Goal: Task Accomplishment & Management: Complete application form

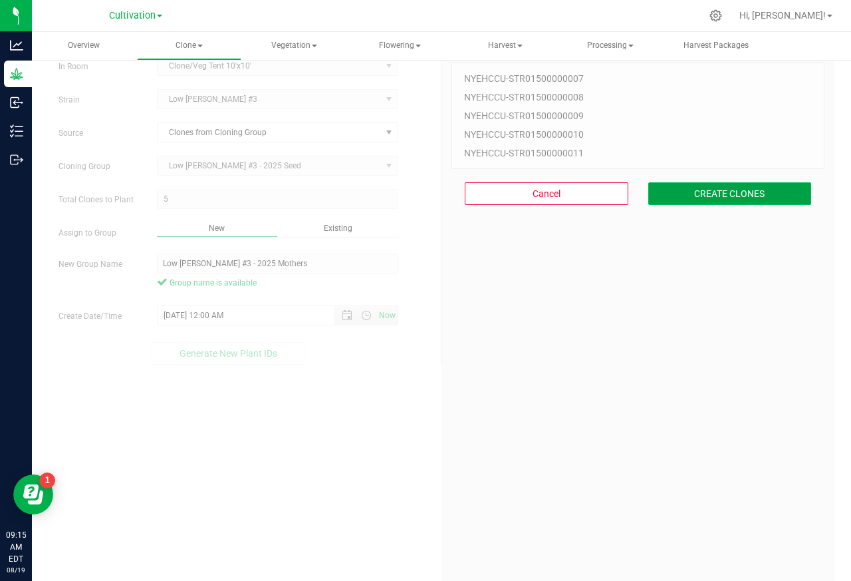
click at [710, 196] on button "CREATE CLONES" at bounding box center [731, 193] width 164 height 23
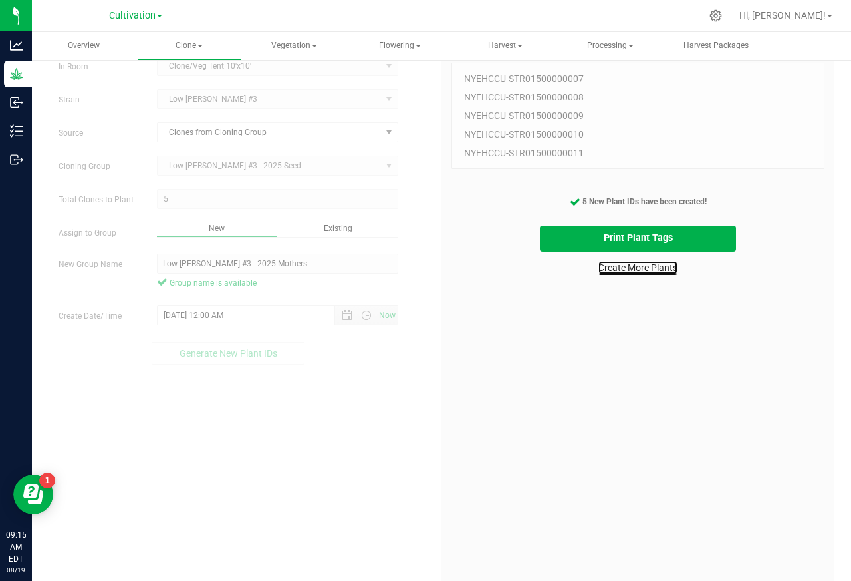
click at [607, 268] on link "Create More Plants" at bounding box center [638, 267] width 79 height 13
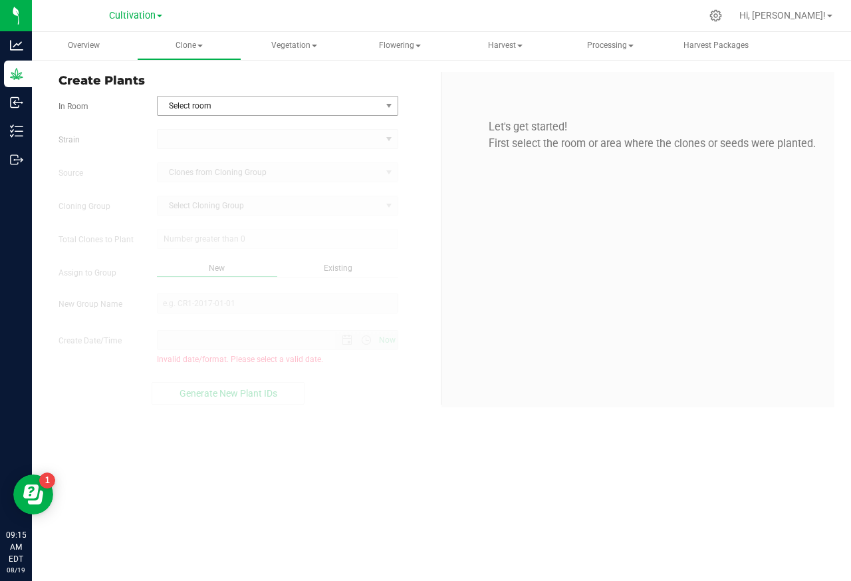
click at [210, 106] on span "Select room" at bounding box center [269, 105] width 223 height 19
click at [378, 106] on span "Select room" at bounding box center [269, 105] width 223 height 19
click at [374, 106] on span "Select room" at bounding box center [269, 105] width 223 height 19
click at [197, 126] on li "Clone/Veg Tent 10'x10'" at bounding box center [277, 128] width 240 height 20
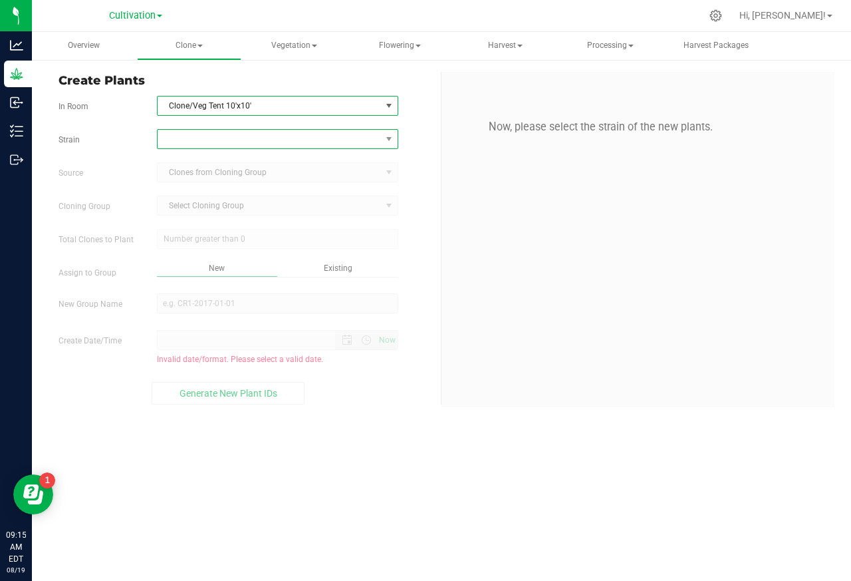
click at [211, 142] on span at bounding box center [269, 139] width 223 height 19
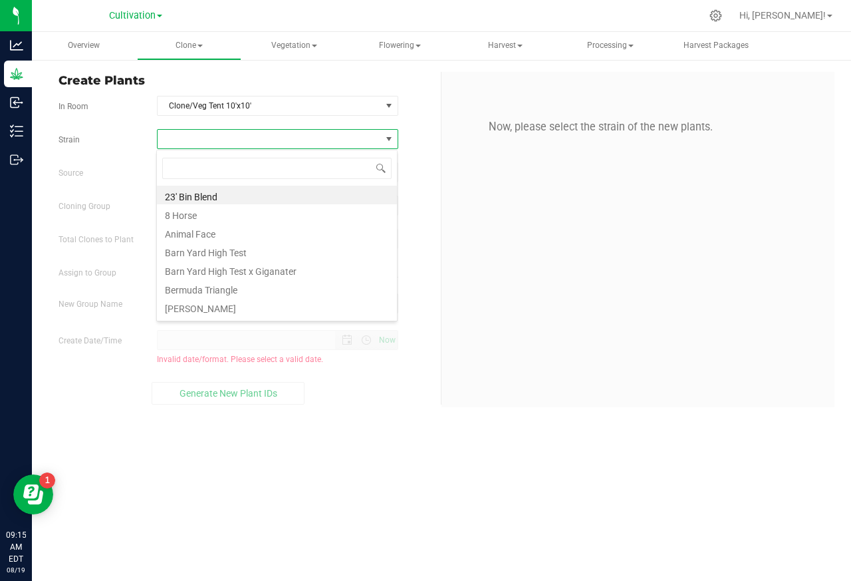
scroll to position [21, 241]
type input "Low [PERSON_NAME] #3"
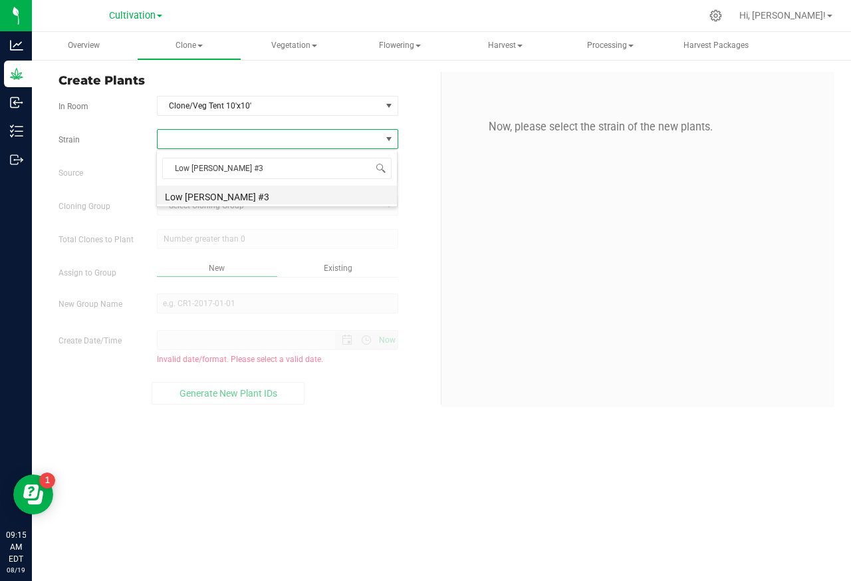
click at [188, 197] on li "Low [PERSON_NAME] #3" at bounding box center [277, 195] width 240 height 19
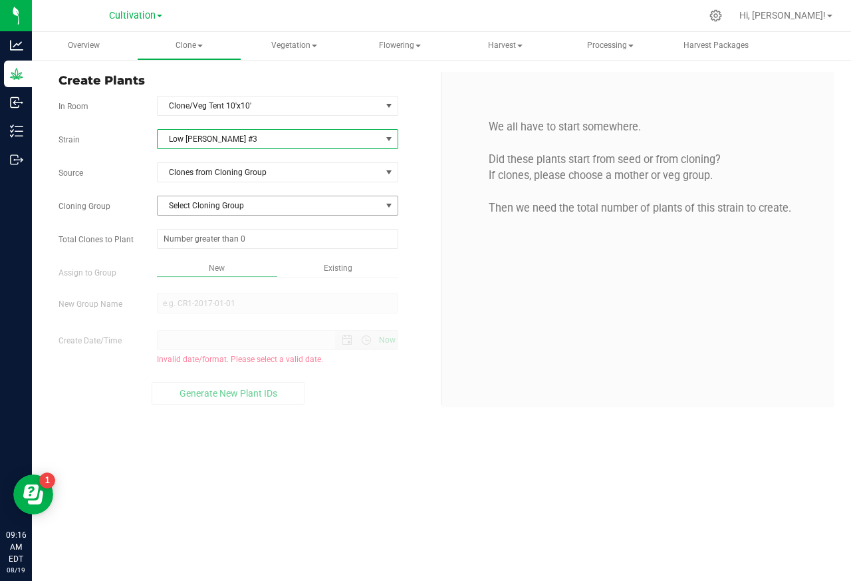
click at [178, 208] on span "Select Cloning Group" at bounding box center [269, 205] width 223 height 19
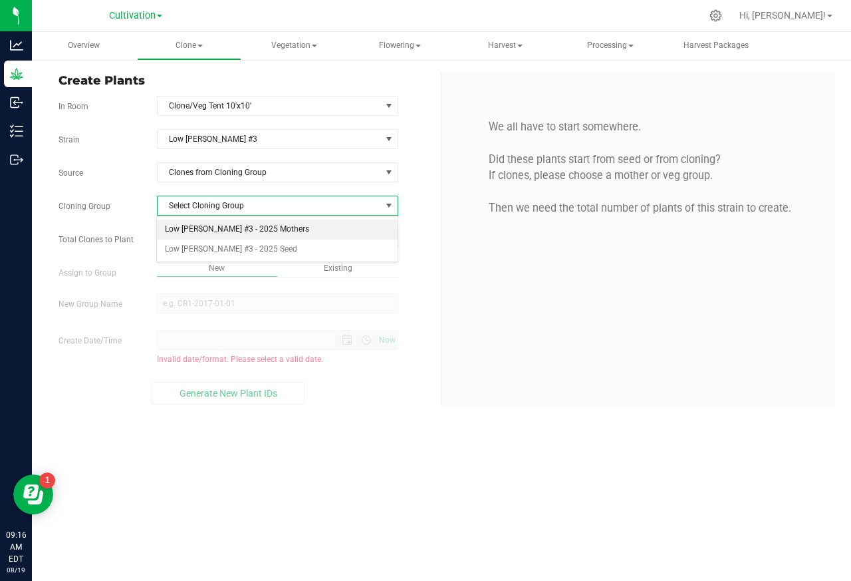
click at [194, 228] on li "Low [PERSON_NAME] #3 - 2025 Mothers" at bounding box center [277, 230] width 240 height 20
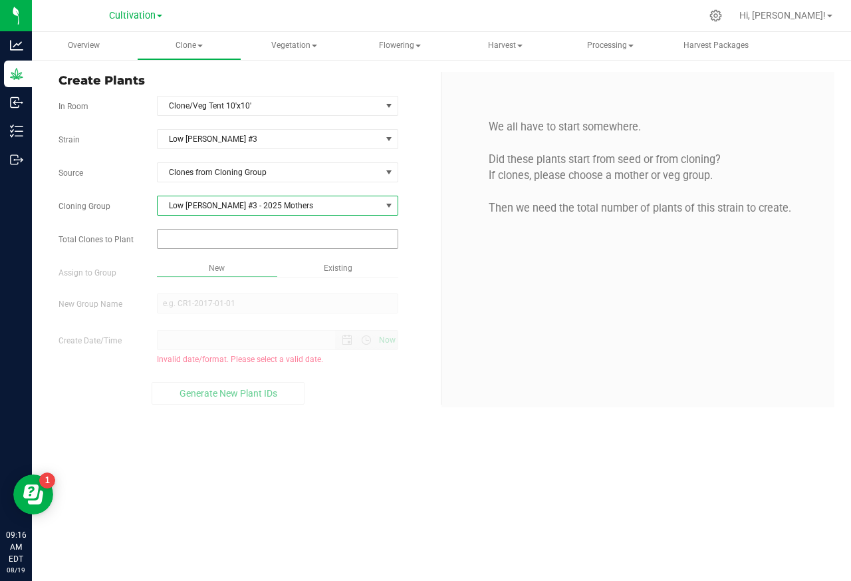
click at [184, 239] on input "text" at bounding box center [278, 238] width 240 height 19
paste input "70"
type input "70"
click at [191, 292] on div "Overview Clone Create plants Cloning groups Cloning plants Apply to plants Vege…" at bounding box center [441, 306] width 819 height 549
type input "70"
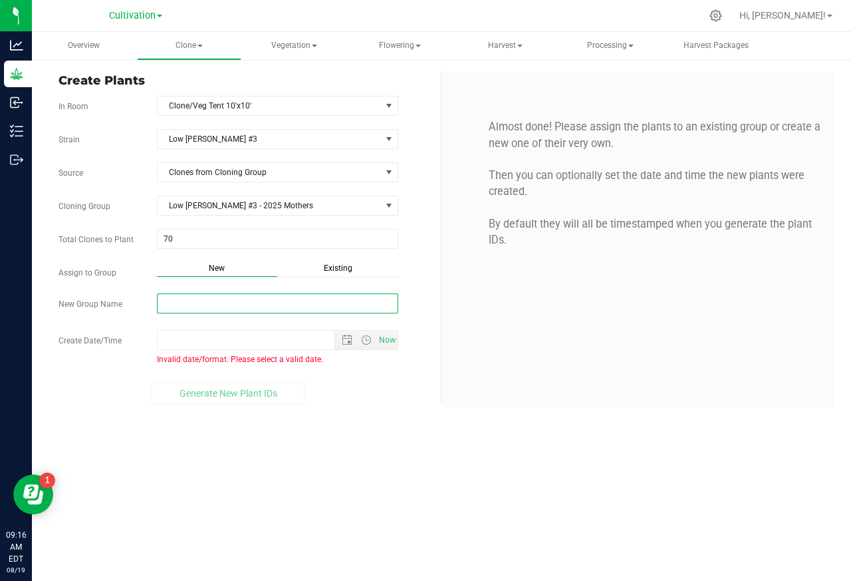
click at [180, 305] on input "New Group Name" at bounding box center [277, 303] width 241 height 20
paste input "Low [PERSON_NAME] #3 - 2025 Production 9am"
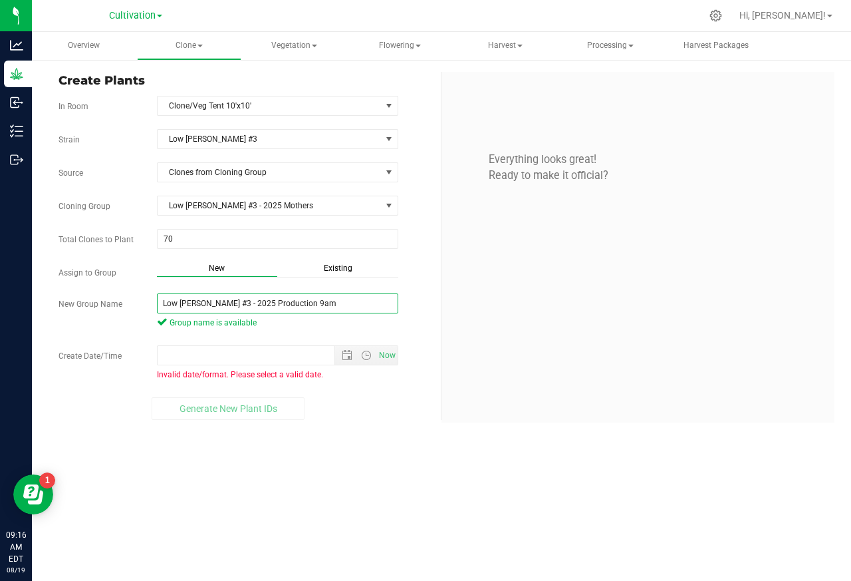
type input "Low [PERSON_NAME] #3 - 2025 Production 9am"
click at [174, 339] on div "Strain Low [PERSON_NAME] #3 Source Clones from Cloning Group Cloning Group Low …" at bounding box center [245, 274] width 372 height 291
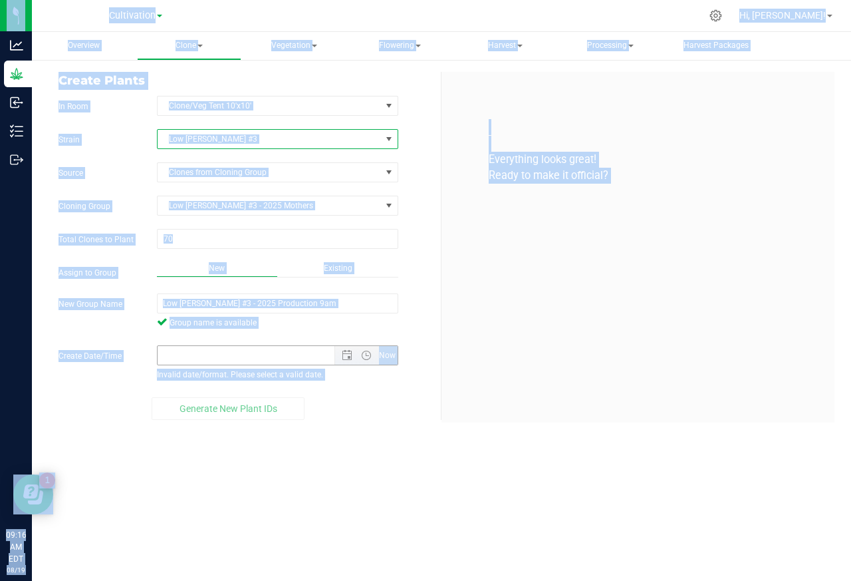
click at [176, 360] on input "Create Date/Time" at bounding box center [258, 355] width 200 height 19
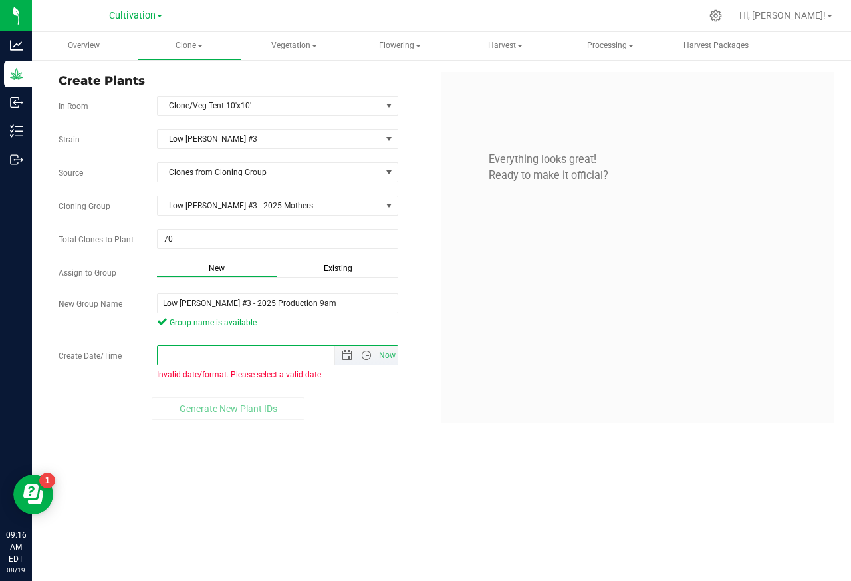
paste input "[DATE] 9:00 AM"
type input "[DATE] 9:00 AM"
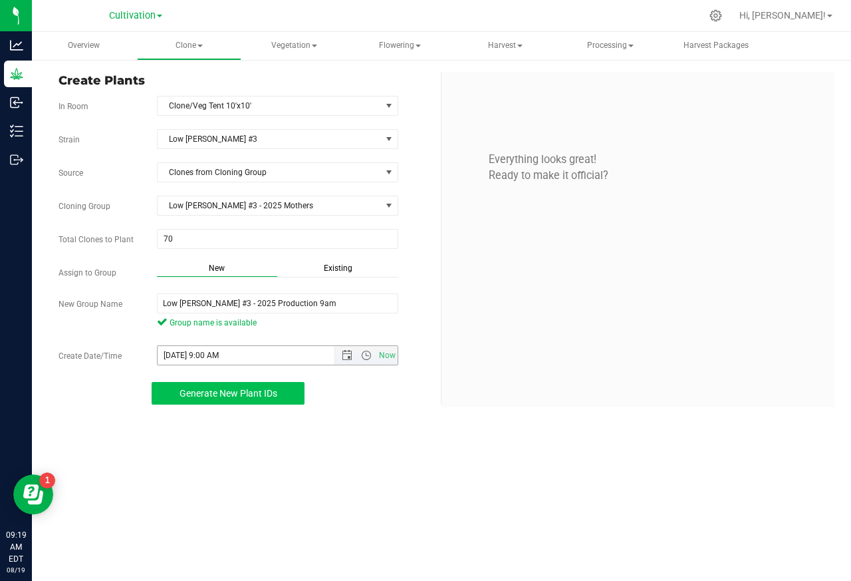
click at [214, 396] on span "Generate New Plant IDs" at bounding box center [229, 393] width 98 height 11
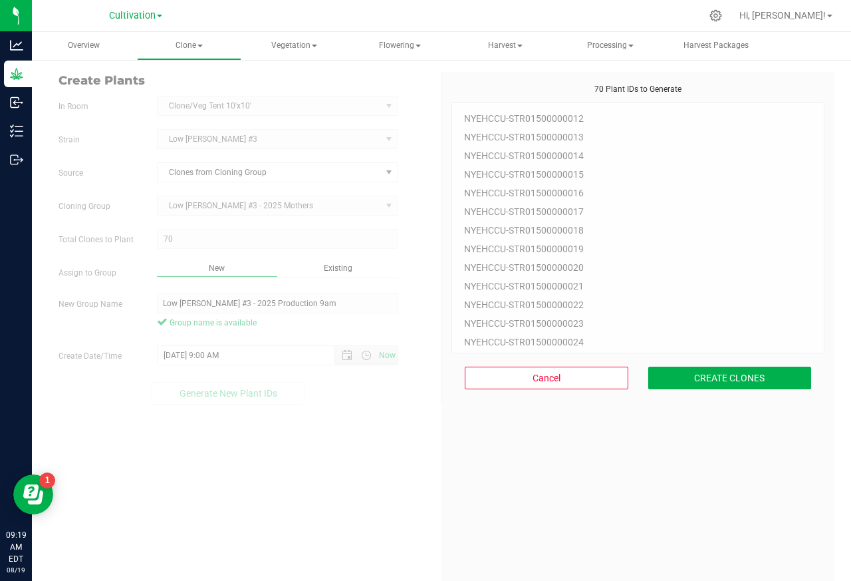
scroll to position [40, 0]
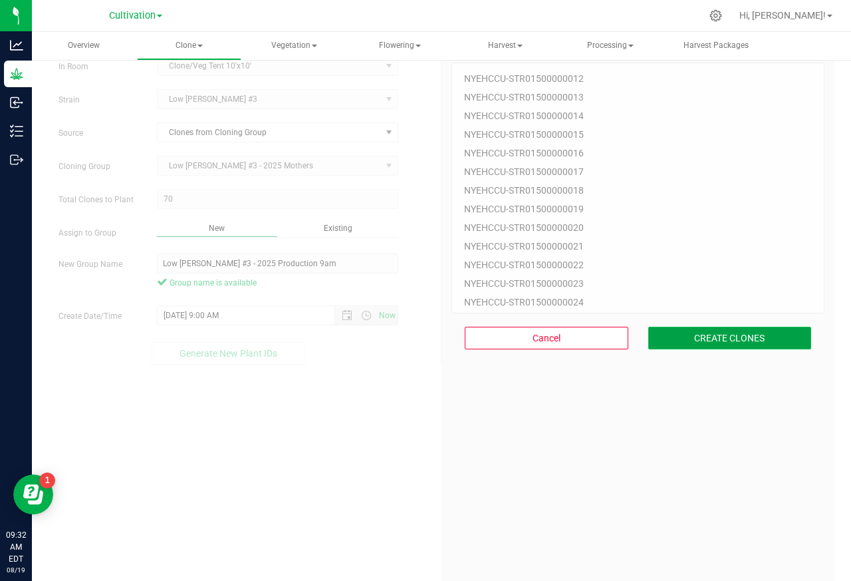
click at [703, 338] on button "CREATE CLONES" at bounding box center [731, 338] width 164 height 23
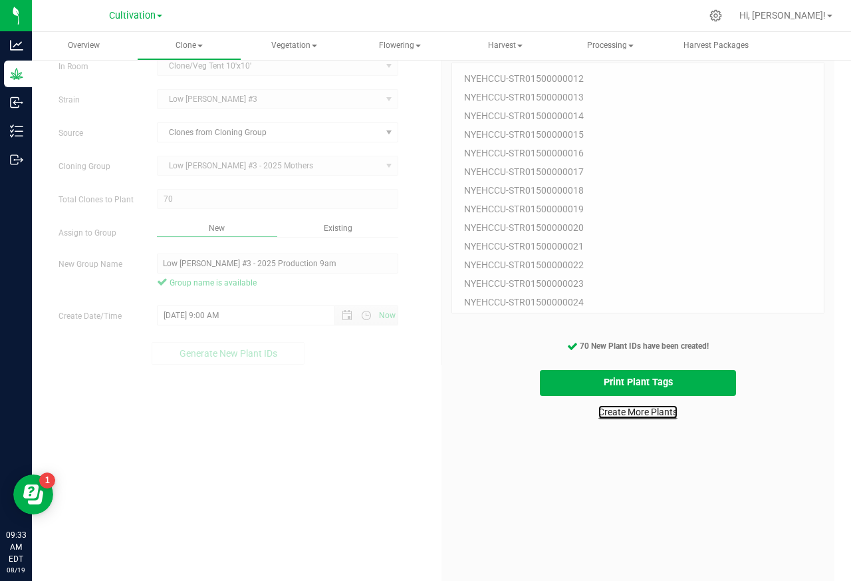
click at [621, 412] on link "Create More Plants" at bounding box center [638, 411] width 79 height 13
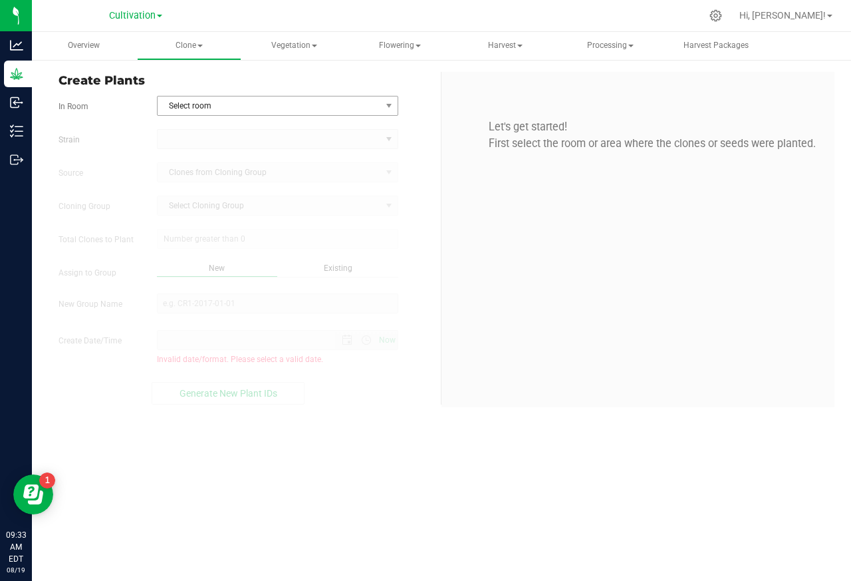
click at [212, 106] on span "Select room" at bounding box center [269, 105] width 223 height 19
click at [377, 106] on span "Select room" at bounding box center [269, 105] width 223 height 19
click at [692, 338] on div "Let's get started! First select the room or area where the clones or seeds were…" at bounding box center [638, 239] width 393 height 335
click at [184, 148] on kendo-dropdownlist at bounding box center [277, 139] width 241 height 20
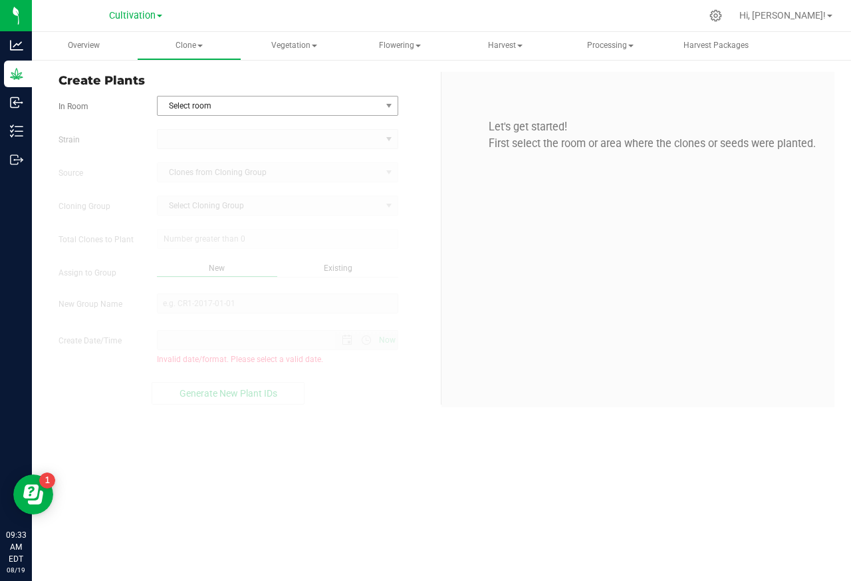
click at [378, 106] on span "Select room" at bounding box center [269, 105] width 223 height 19
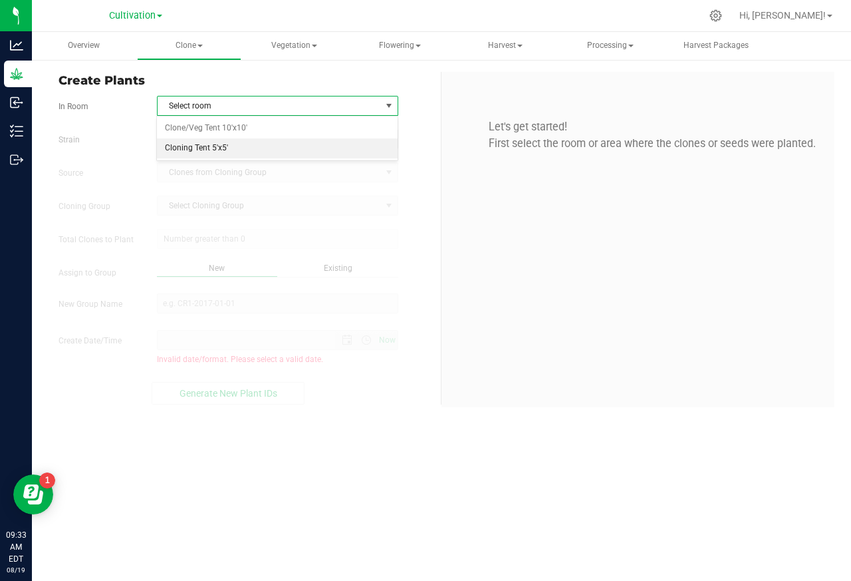
click at [177, 149] on li "Cloning Tent 5'x5'" at bounding box center [277, 148] width 240 height 20
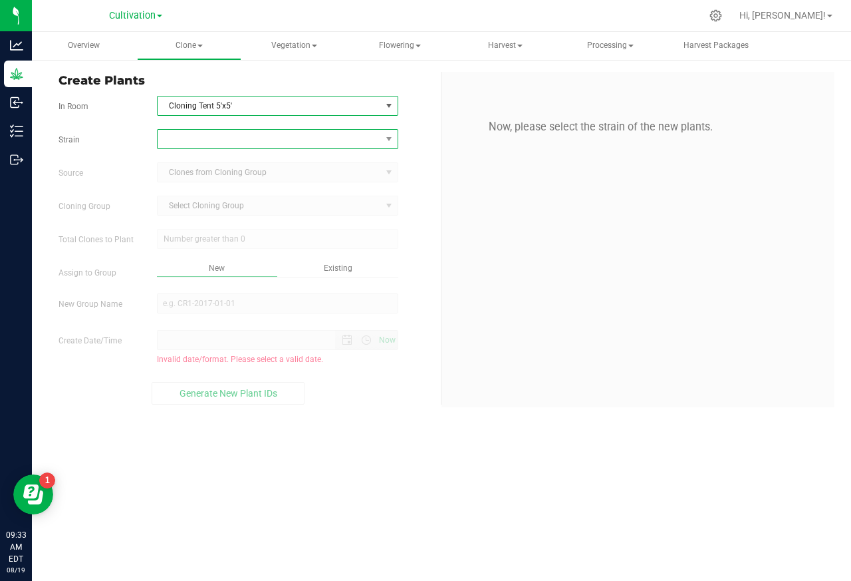
click at [211, 140] on span at bounding box center [269, 139] width 223 height 19
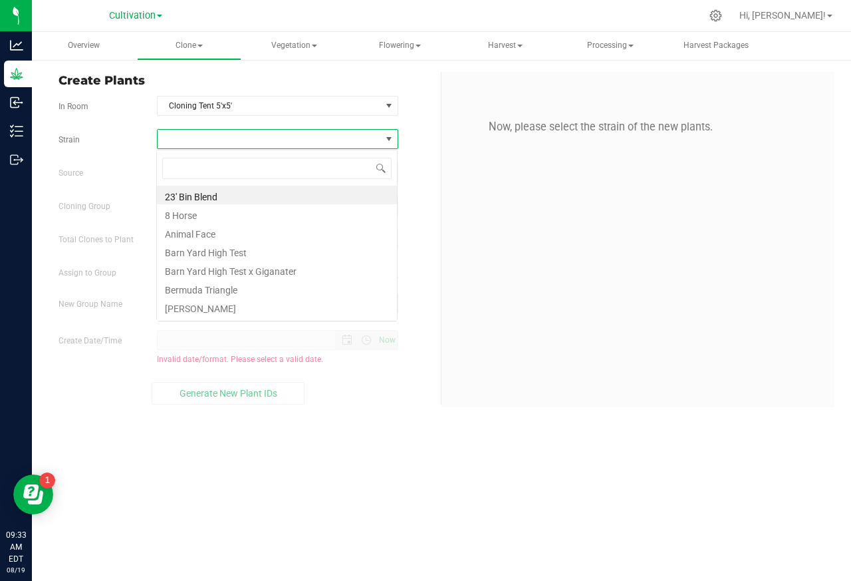
scroll to position [21, 241]
type input "Garlic Chem #5"
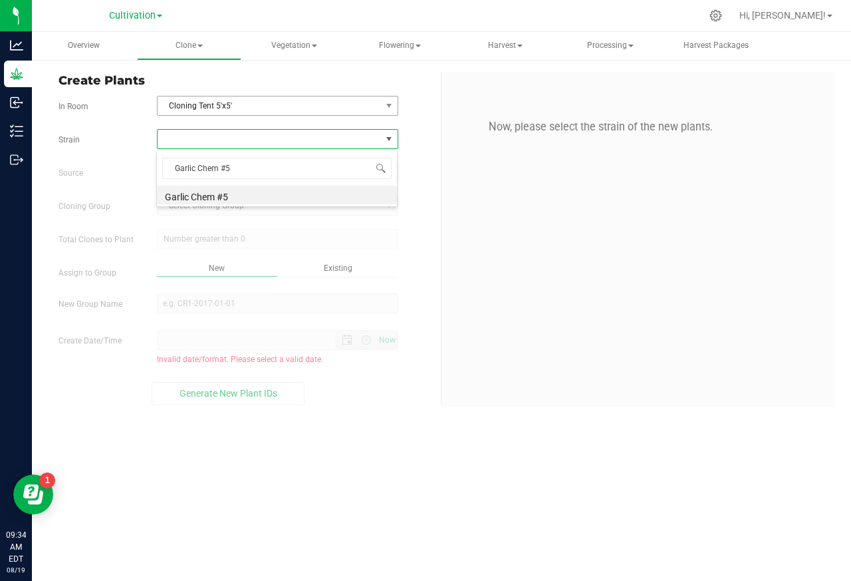
click at [212, 105] on span "Cloning Tent 5'x5'" at bounding box center [269, 105] width 223 height 19
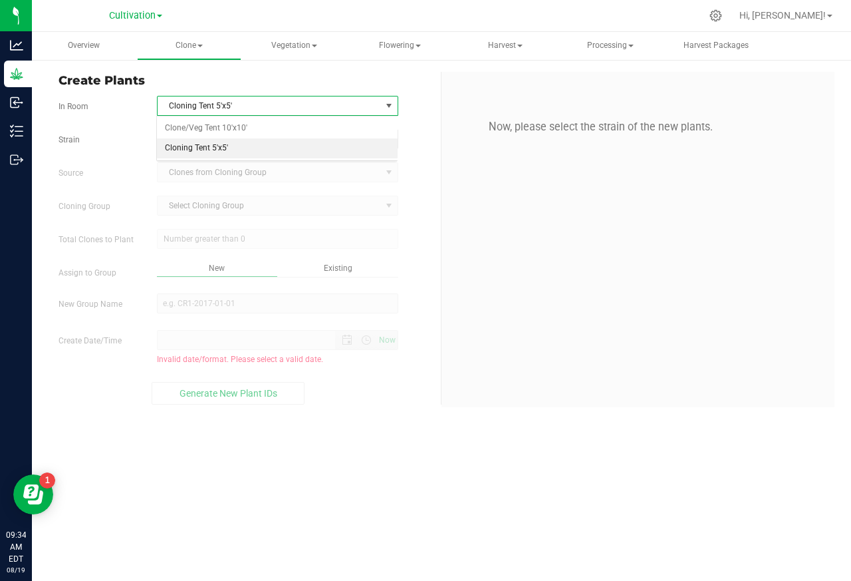
click at [376, 105] on span "Cloning Tent 5'x5'" at bounding box center [269, 105] width 223 height 19
click at [210, 140] on span at bounding box center [269, 139] width 223 height 19
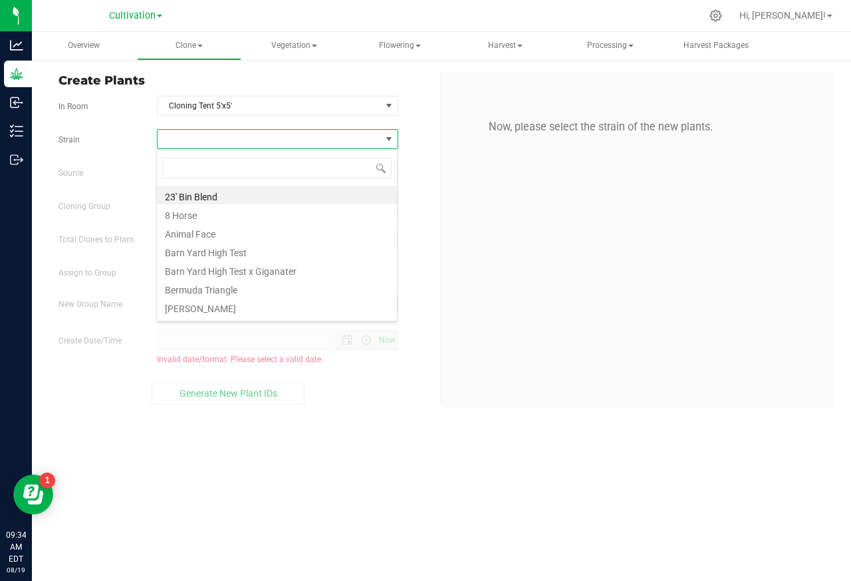
click at [211, 140] on span at bounding box center [269, 139] width 223 height 19
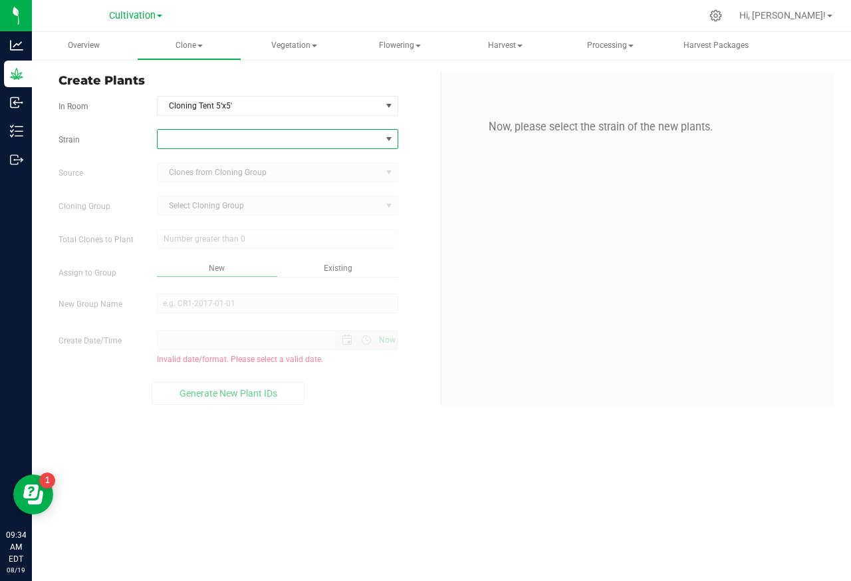
click at [211, 142] on span at bounding box center [269, 139] width 223 height 19
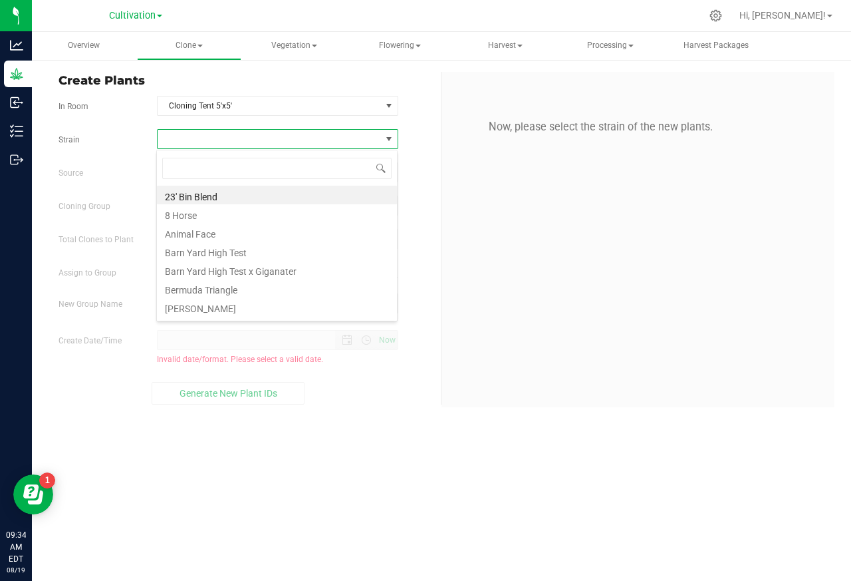
click at [213, 140] on span at bounding box center [269, 139] width 223 height 19
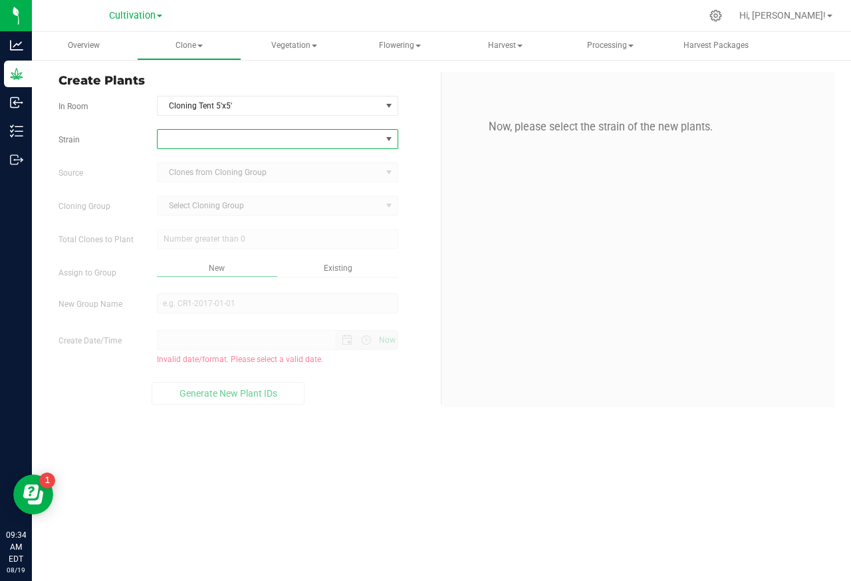
click at [392, 140] on span at bounding box center [389, 139] width 11 height 11
type input "Garlic Chem"
click at [194, 197] on li "Garlic Chem #4" at bounding box center [277, 195] width 240 height 19
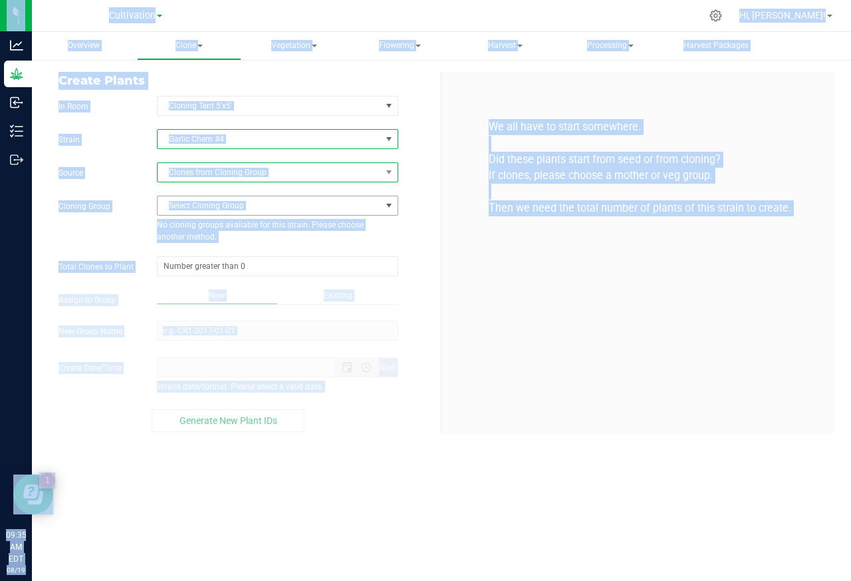
click at [376, 178] on span "Clones from Cloning Group" at bounding box center [269, 172] width 223 height 19
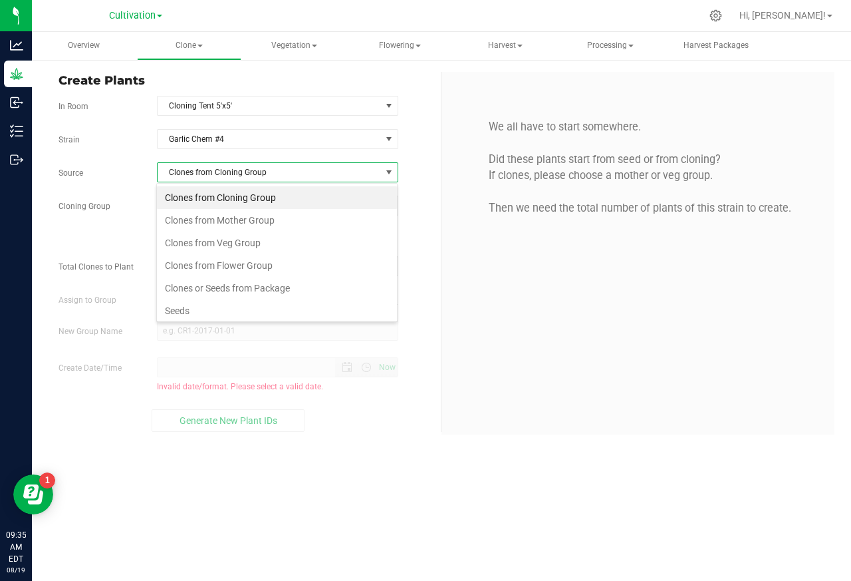
scroll to position [21, 241]
click at [237, 175] on span "Clones from Cloning Group" at bounding box center [269, 172] width 223 height 19
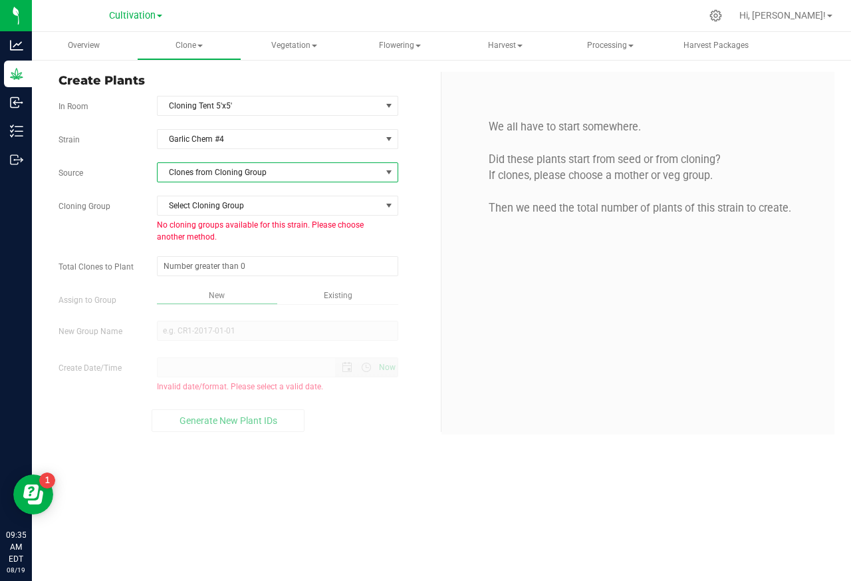
click at [397, 175] on span "Clones from Cloning Group" at bounding box center [277, 172] width 241 height 20
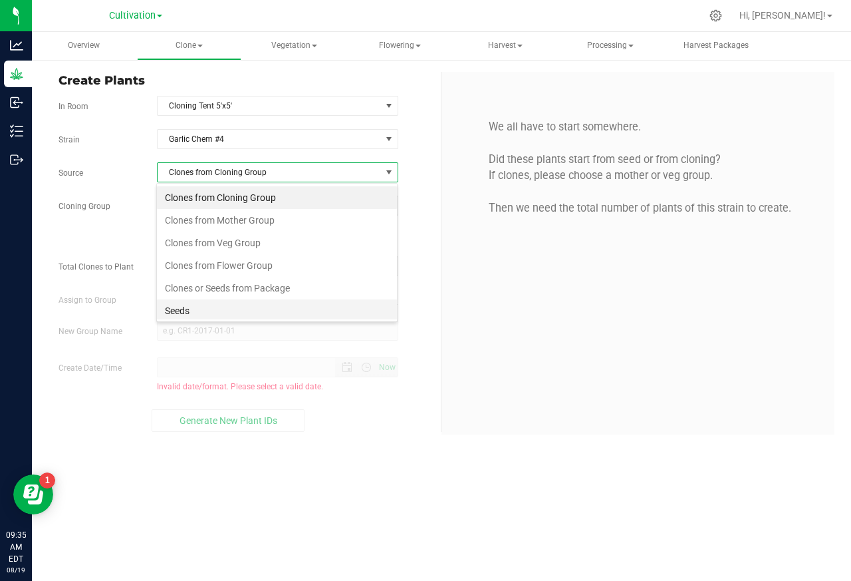
click at [175, 313] on li "Seeds" at bounding box center [277, 310] width 240 height 23
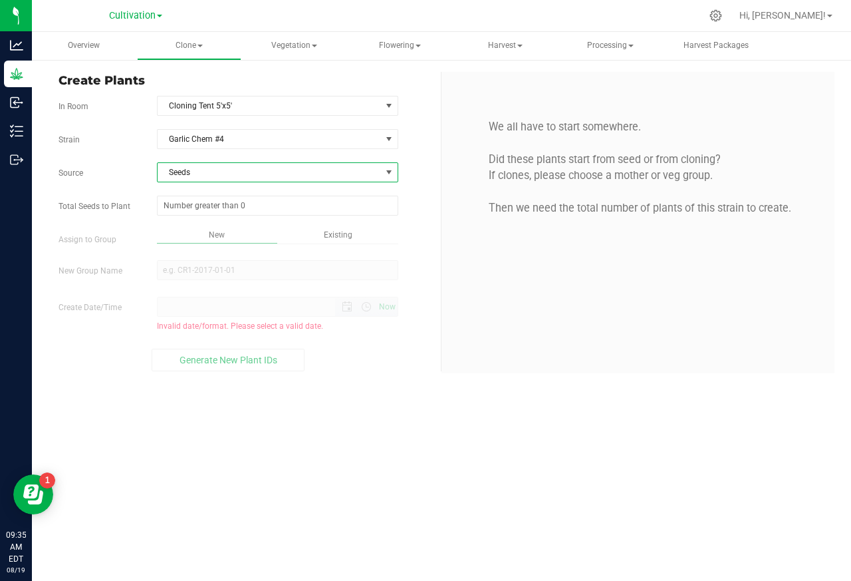
click at [176, 313] on span "Now" at bounding box center [277, 307] width 241 height 20
click at [193, 208] on input "text" at bounding box center [278, 205] width 240 height 19
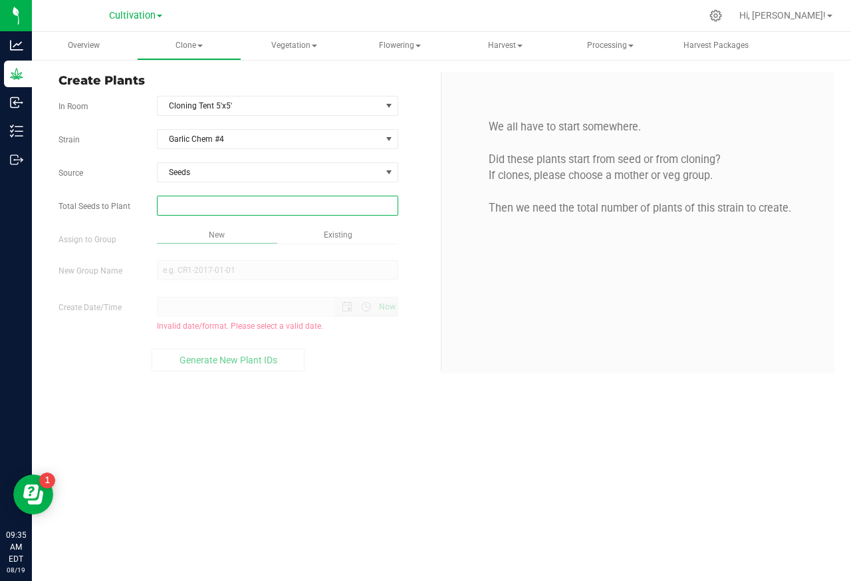
paste input "1"
type input "1"
click at [198, 275] on div "Overview Clone Create plants Cloning groups Cloning plants Apply to plants Vege…" at bounding box center [441, 306] width 819 height 549
type input "1"
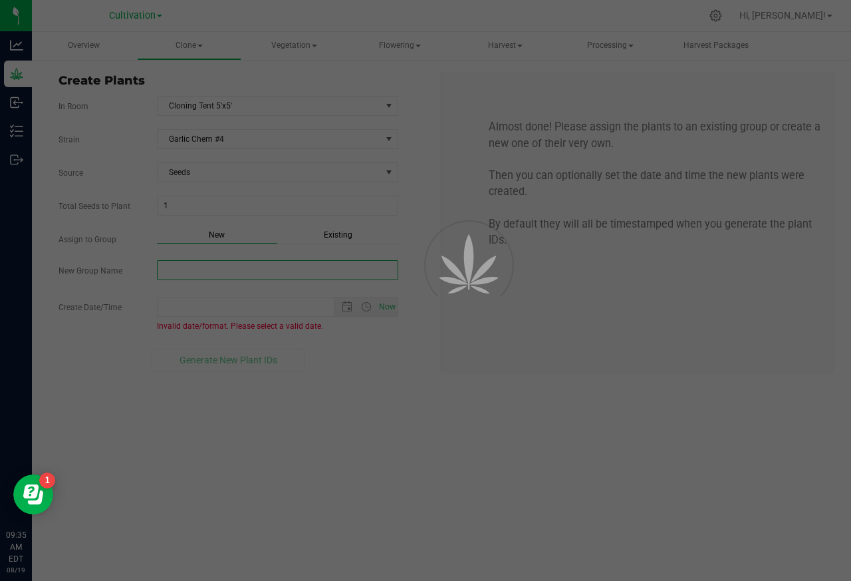
paste input "Garlic Chem #4 - 2025 Seed"
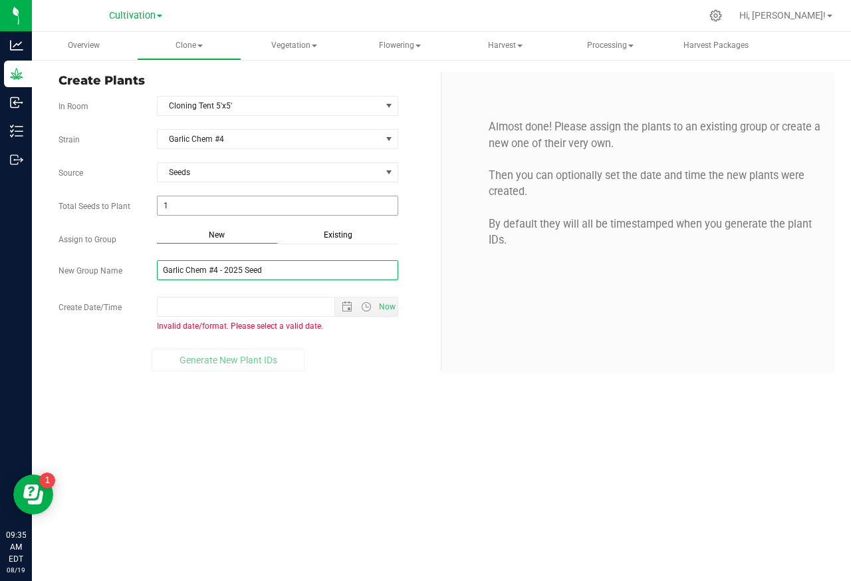
type input "Garlic Chem #4 - 2025 Seed"
click at [178, 208] on input "1" at bounding box center [278, 205] width 240 height 19
paste input "1"
type input "11"
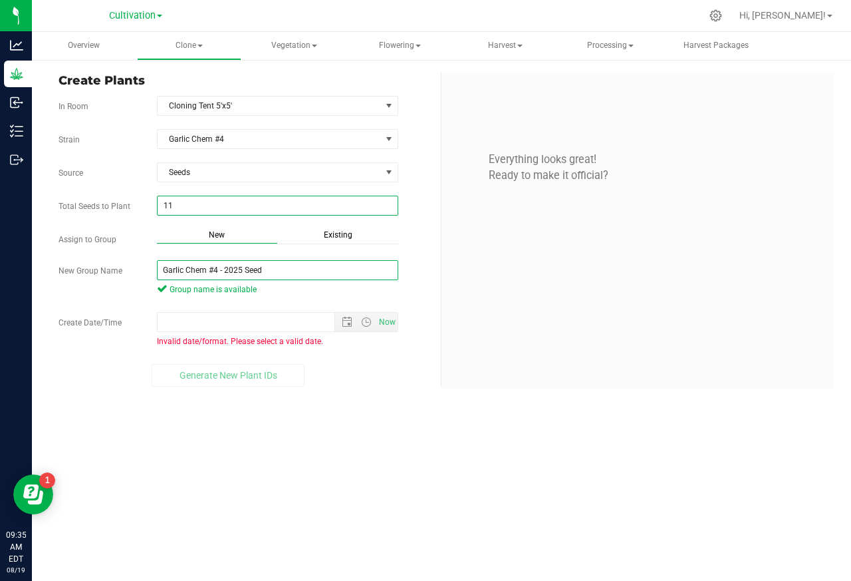
click at [200, 273] on div "Overview Clone Create plants Cloning groups Cloning plants Apply to plants Vege…" at bounding box center [441, 306] width 819 height 549
type input "11"
paste input "Garlic Chem #4 - 2025 Seed"
type input "Garlic CheGarlic Chem #4 - 2025 Seedm #4 - 2025 Seed"
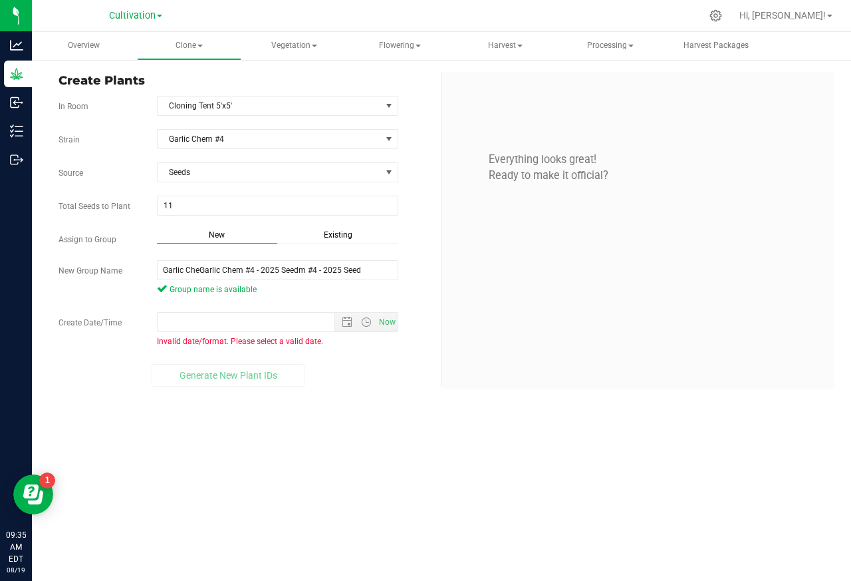
click at [190, 309] on div "Strain Garlic Chem #4 Source Seeds Total Seeds to Plant 11 11 Assign to Group N…" at bounding box center [245, 257] width 372 height 257
click at [174, 306] on div "Strain Garlic Chem #4 Source Seeds Total Seeds to Plant 11 11 Assign to Group N…" at bounding box center [245, 257] width 372 height 257
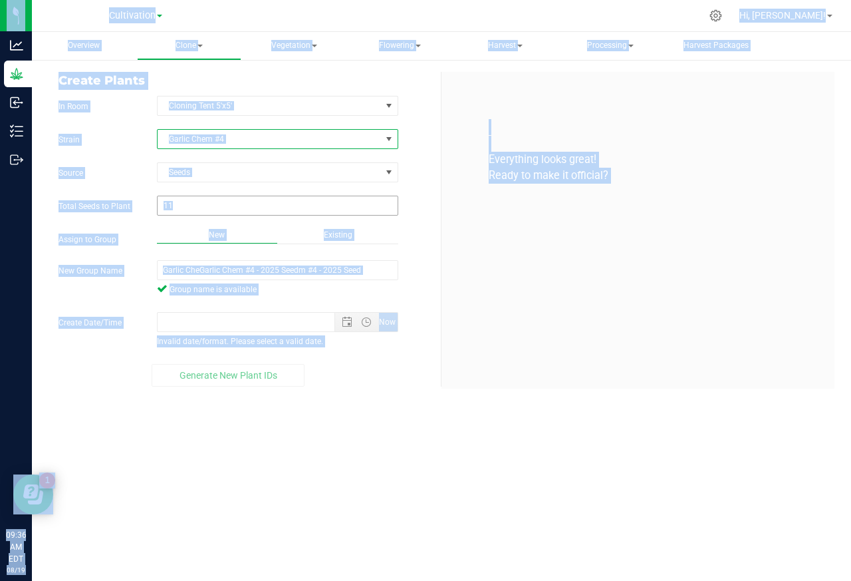
click at [173, 208] on input "11" at bounding box center [278, 205] width 240 height 19
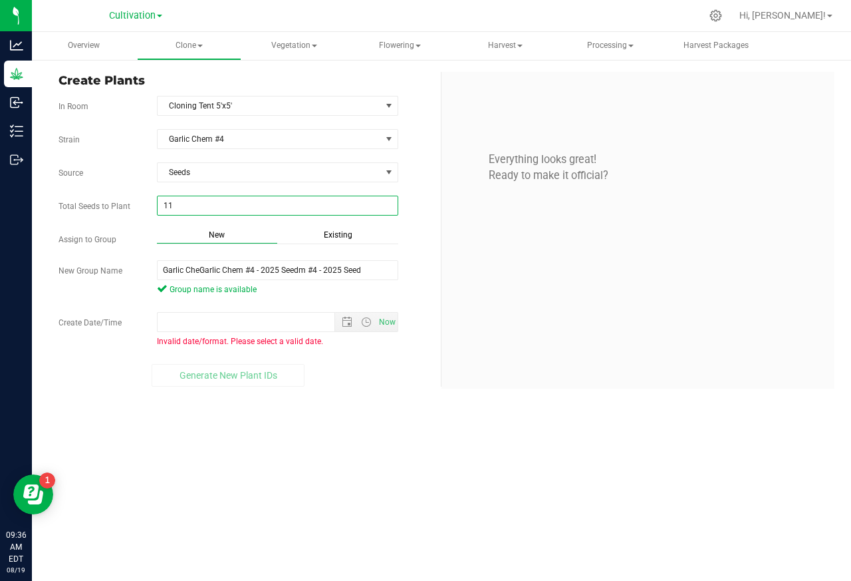
paste input "text"
type input "1"
click at [168, 208] on input "1" at bounding box center [278, 205] width 240 height 19
click at [203, 273] on div "Overview Clone Create plants Cloning groups Cloning plants Apply to plants Vege…" at bounding box center [441, 306] width 819 height 549
type input "1"
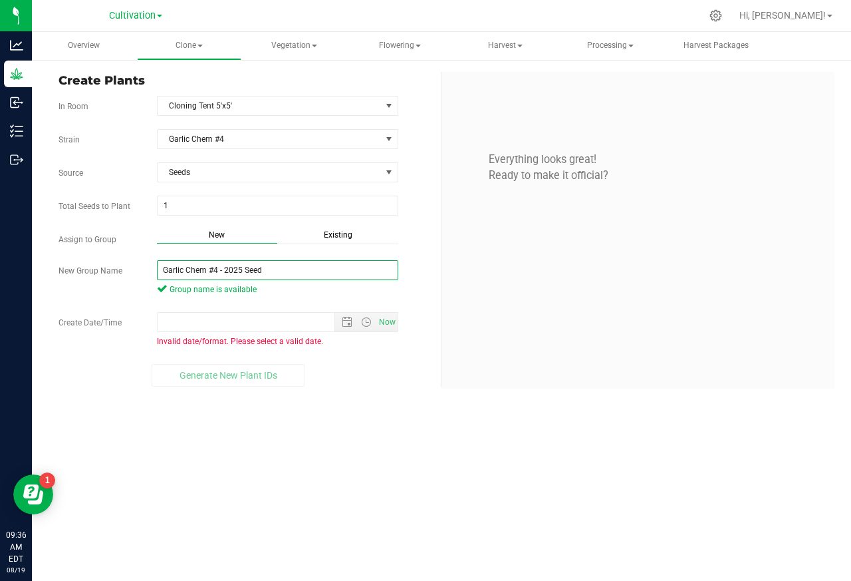
type input "Garlic Chem #4 - 2025 Seed"
click at [180, 339] on span "Invalid date/format. Please select a valid date." at bounding box center [240, 341] width 166 height 9
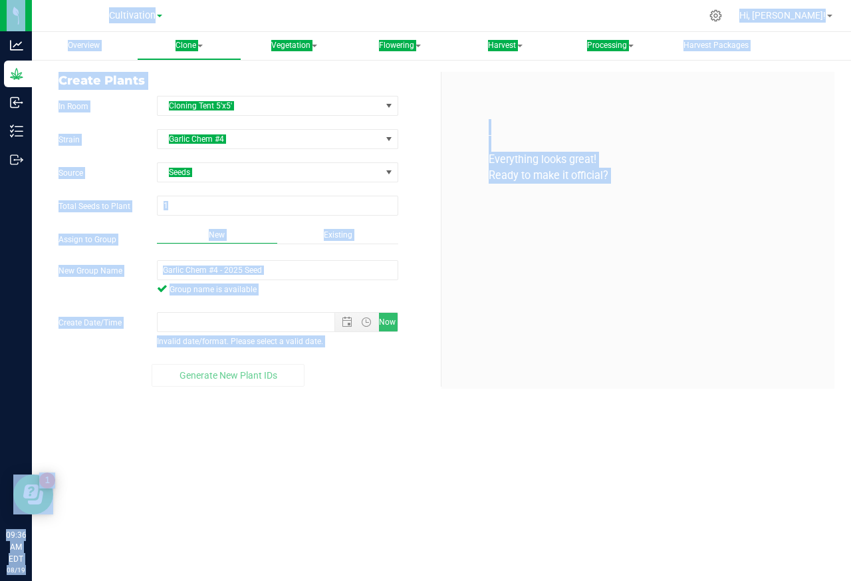
click at [177, 340] on span "Invalid date/format. Please select a valid date." at bounding box center [240, 341] width 166 height 9
click at [163, 207] on input "1" at bounding box center [278, 205] width 240 height 19
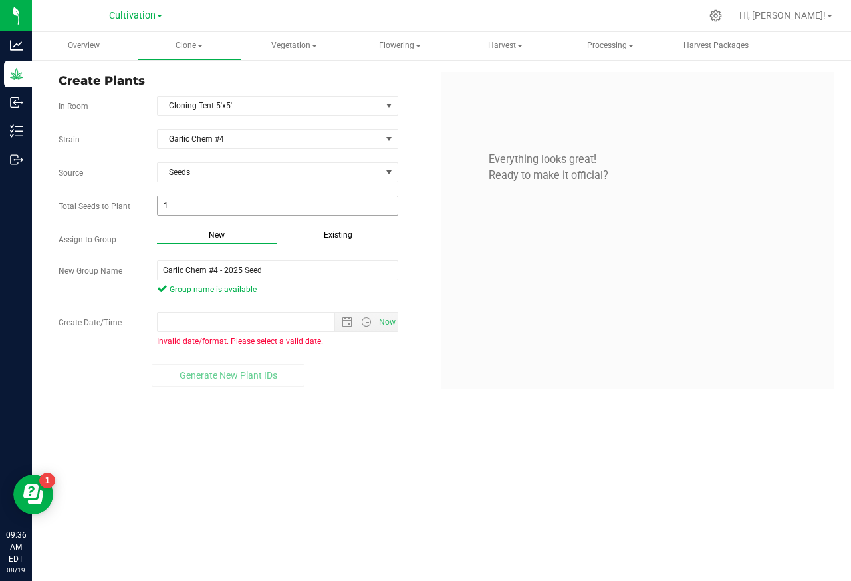
paste input "1"
type input "11"
click at [185, 325] on div "Overview Clone Create plants Cloning groups Cloning plants Apply to plants Vege…" at bounding box center [441, 306] width 819 height 549
type input "11"
type input "[DATE] 12:00 AM"
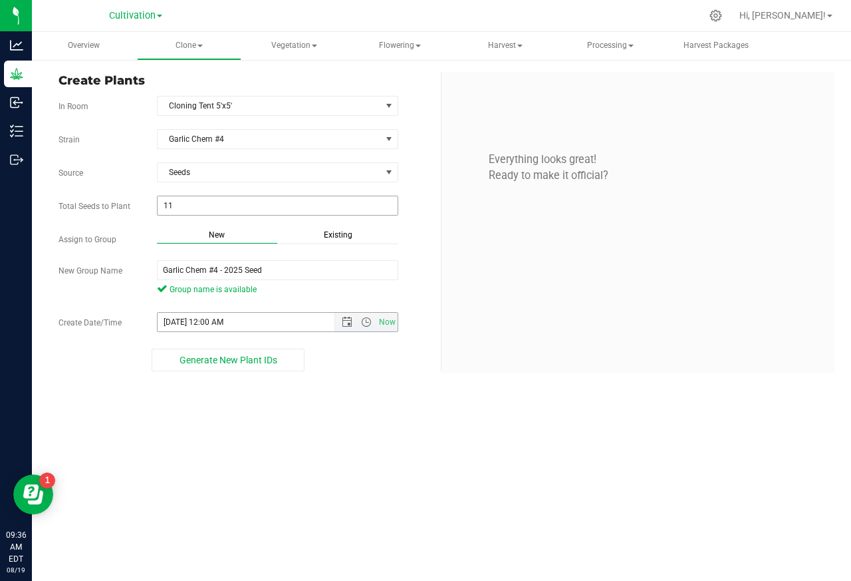
click at [167, 207] on input "11" at bounding box center [278, 205] width 240 height 19
type input "1"
click at [337, 323] on span "Open the date view" at bounding box center [347, 322] width 23 height 11
type input "1"
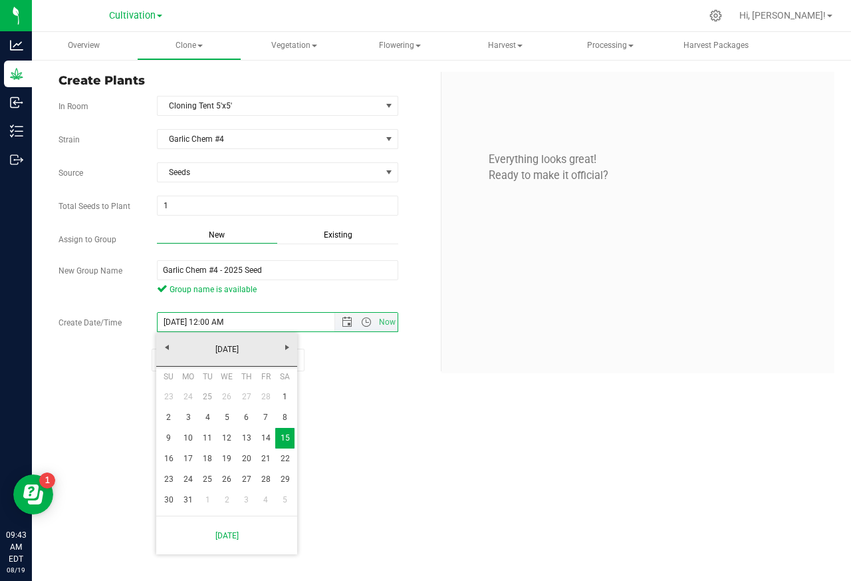
click at [214, 396] on link "25" at bounding box center [207, 396] width 19 height 21
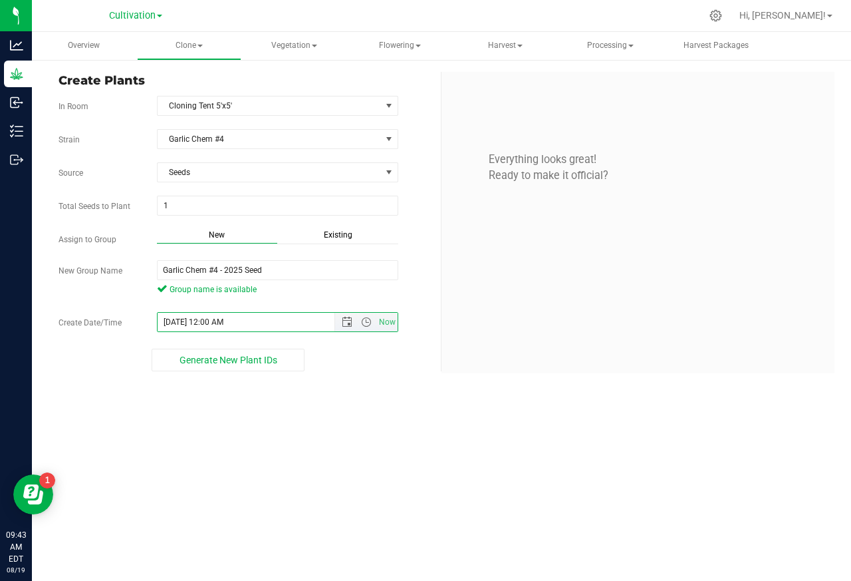
click at [176, 325] on input "[DATE] 12:00 AM" at bounding box center [258, 322] width 200 height 19
type input "[DATE] 12:00 AM"
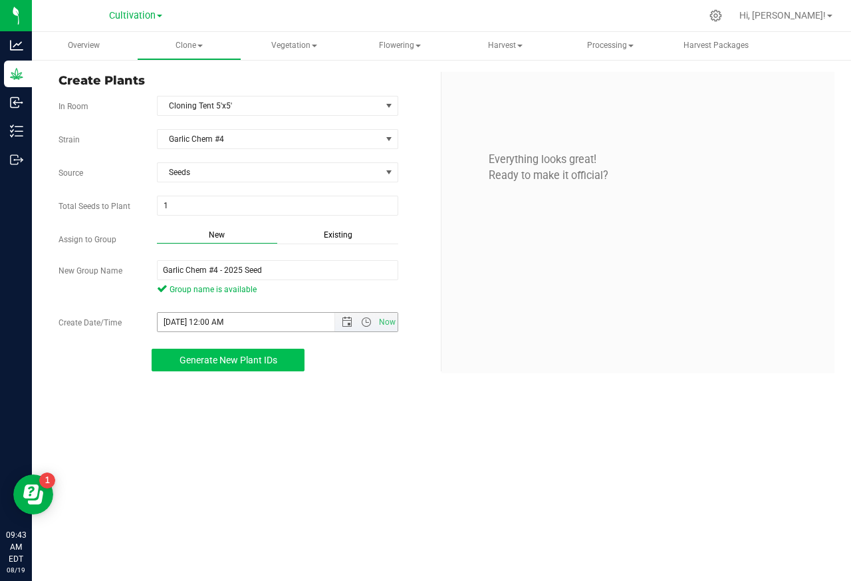
click at [207, 365] on span "Generate New Plant IDs" at bounding box center [229, 360] width 98 height 11
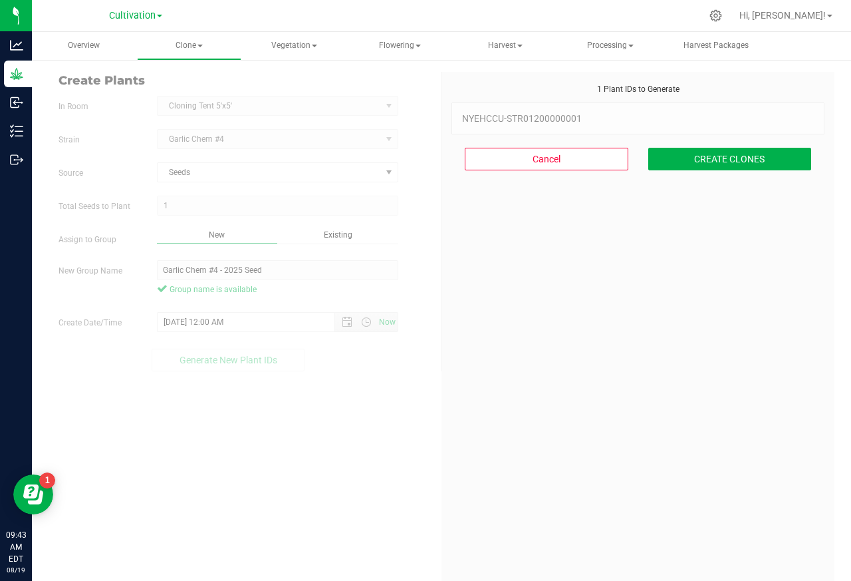
scroll to position [40, 0]
